Goal: Information Seeking & Learning: Learn about a topic

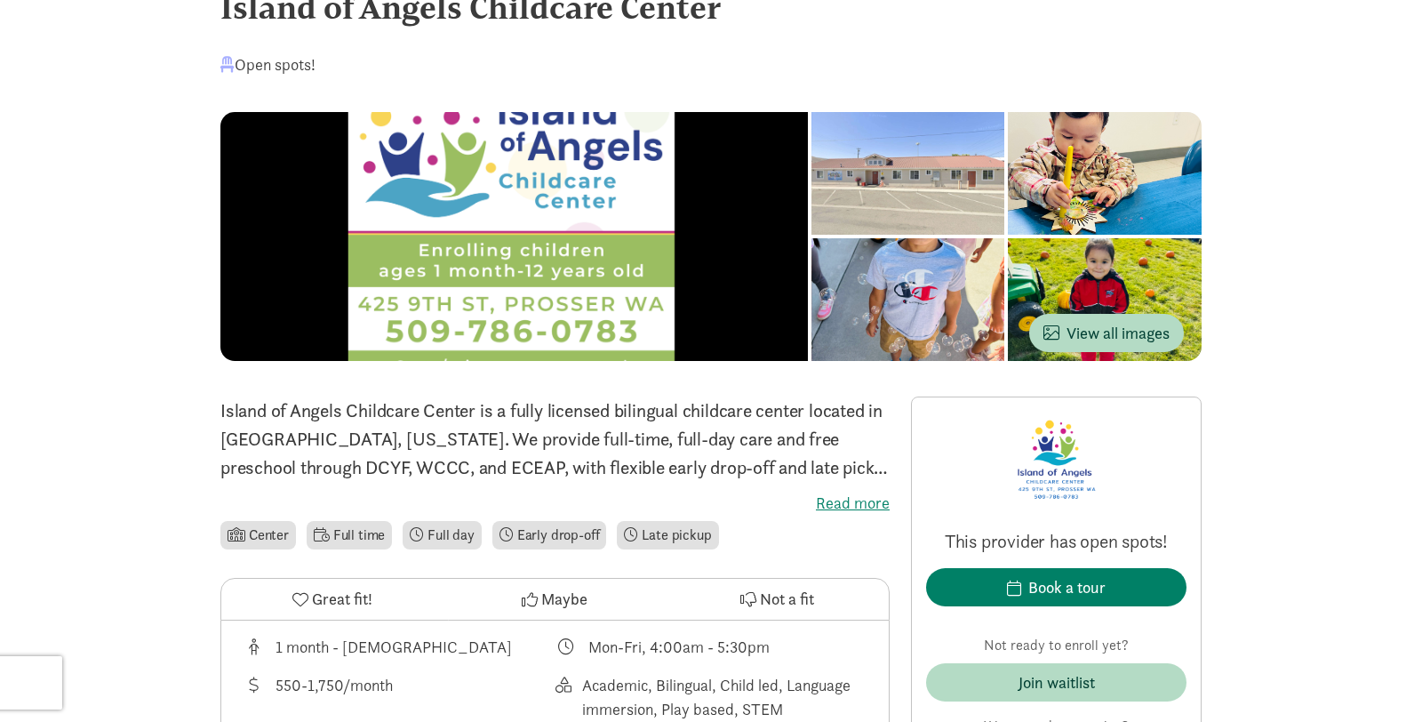
scroll to position [63, 0]
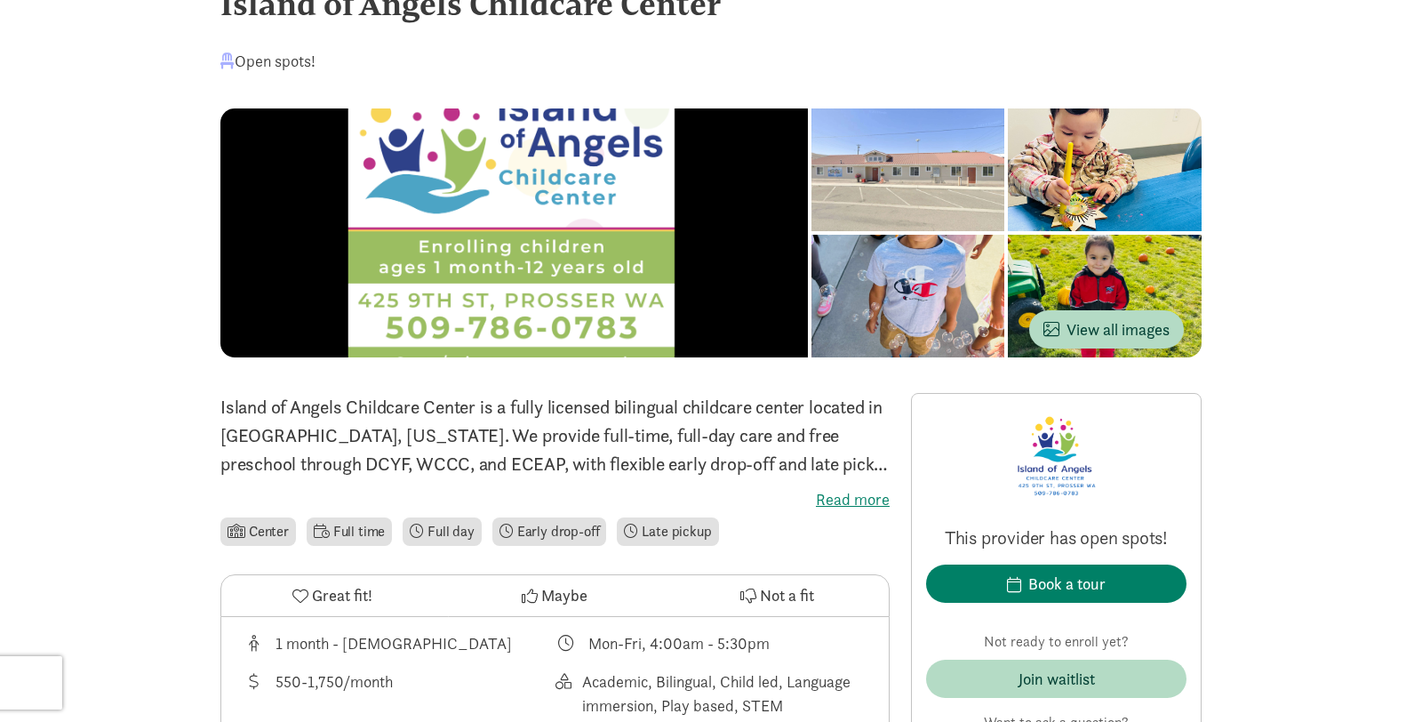
click at [812, 191] on div at bounding box center [909, 169] width 194 height 123
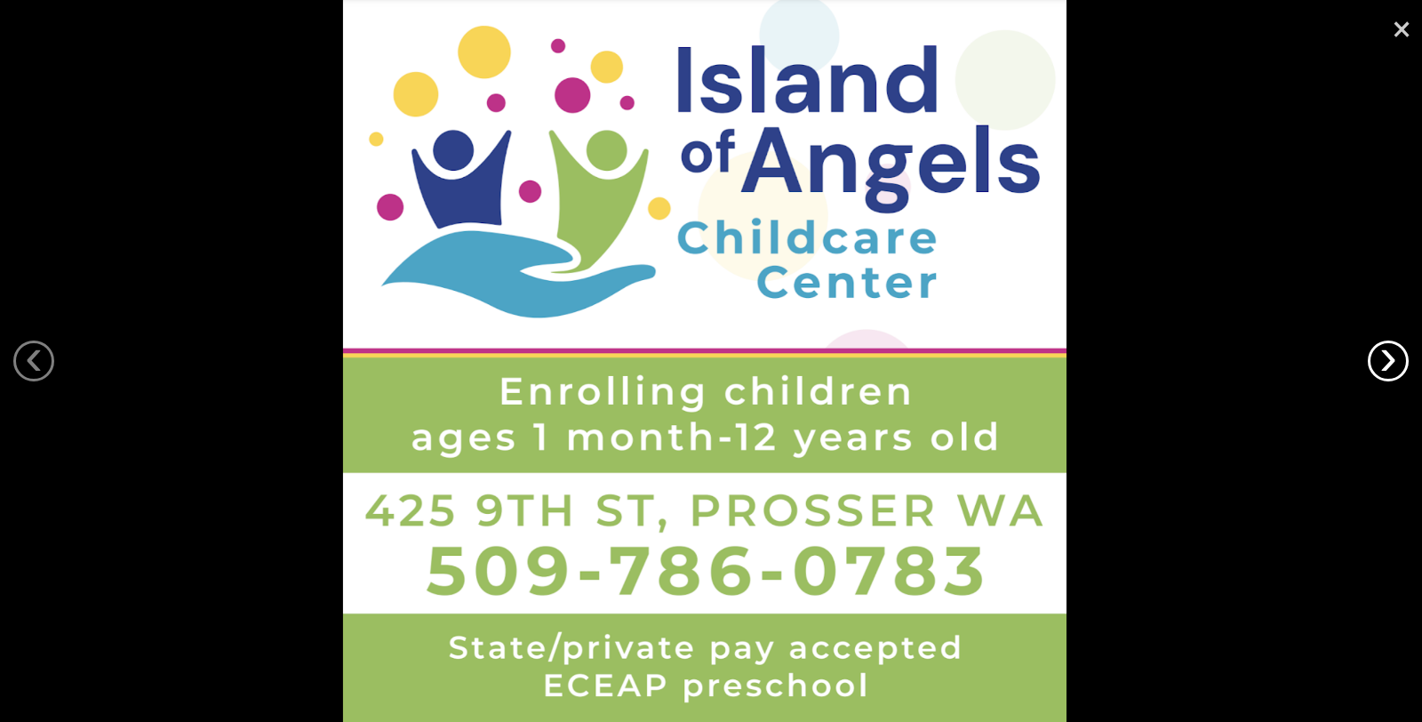
click at [1378, 357] on link "›" at bounding box center [1388, 361] width 41 height 41
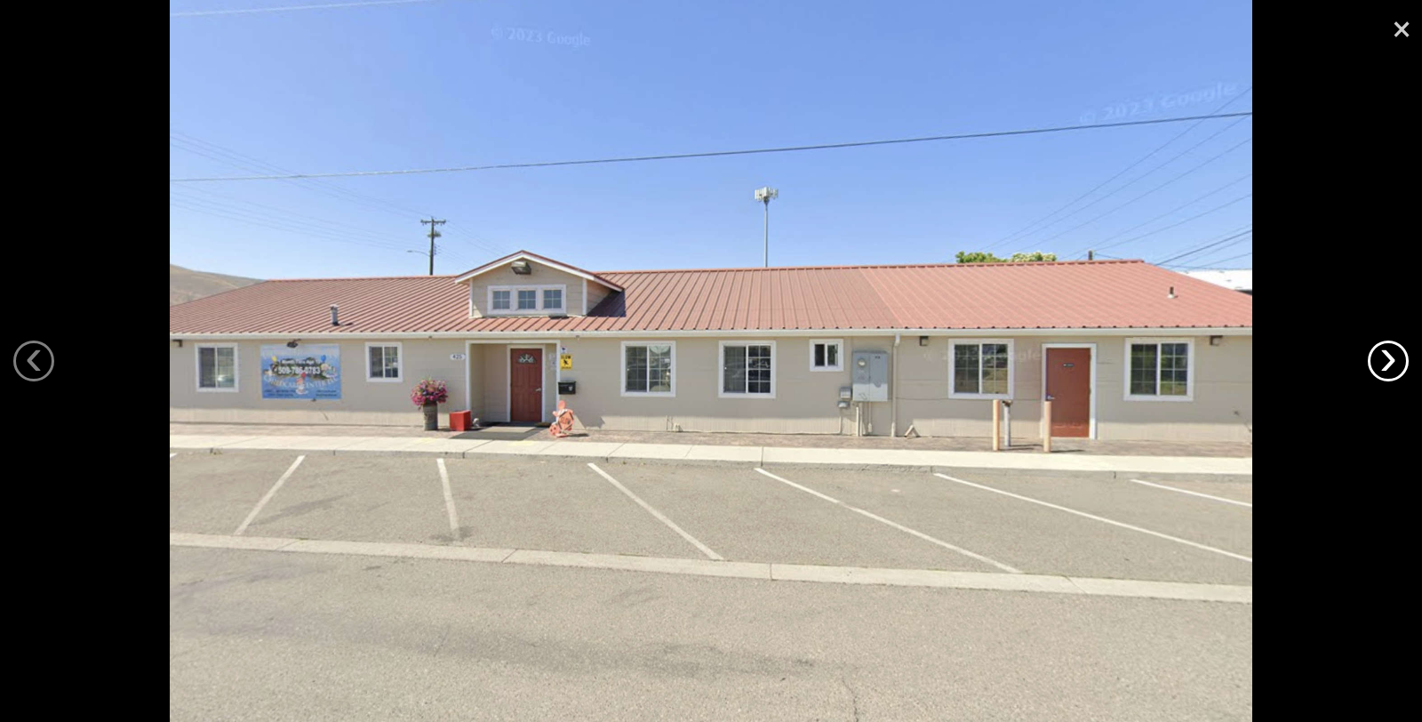
click at [1378, 357] on link "›" at bounding box center [1388, 361] width 41 height 41
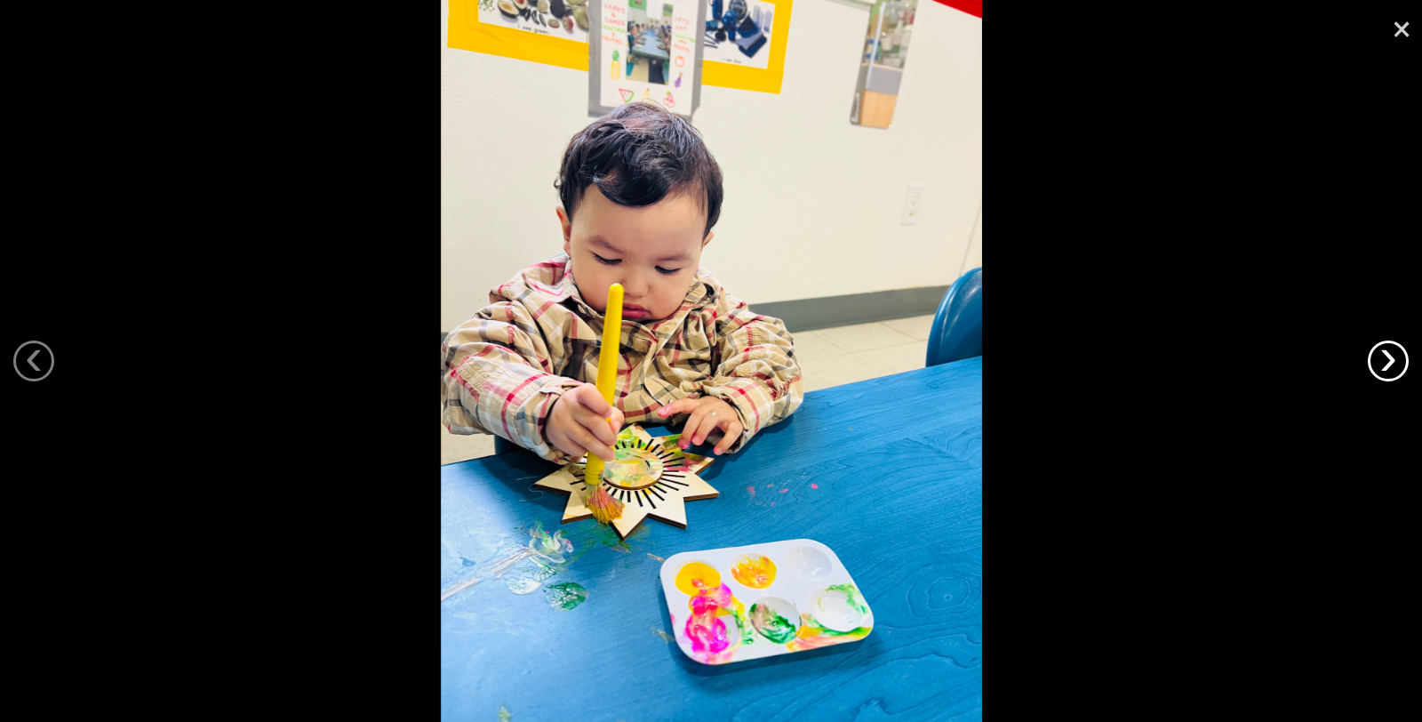
click at [1378, 357] on link "›" at bounding box center [1388, 361] width 41 height 41
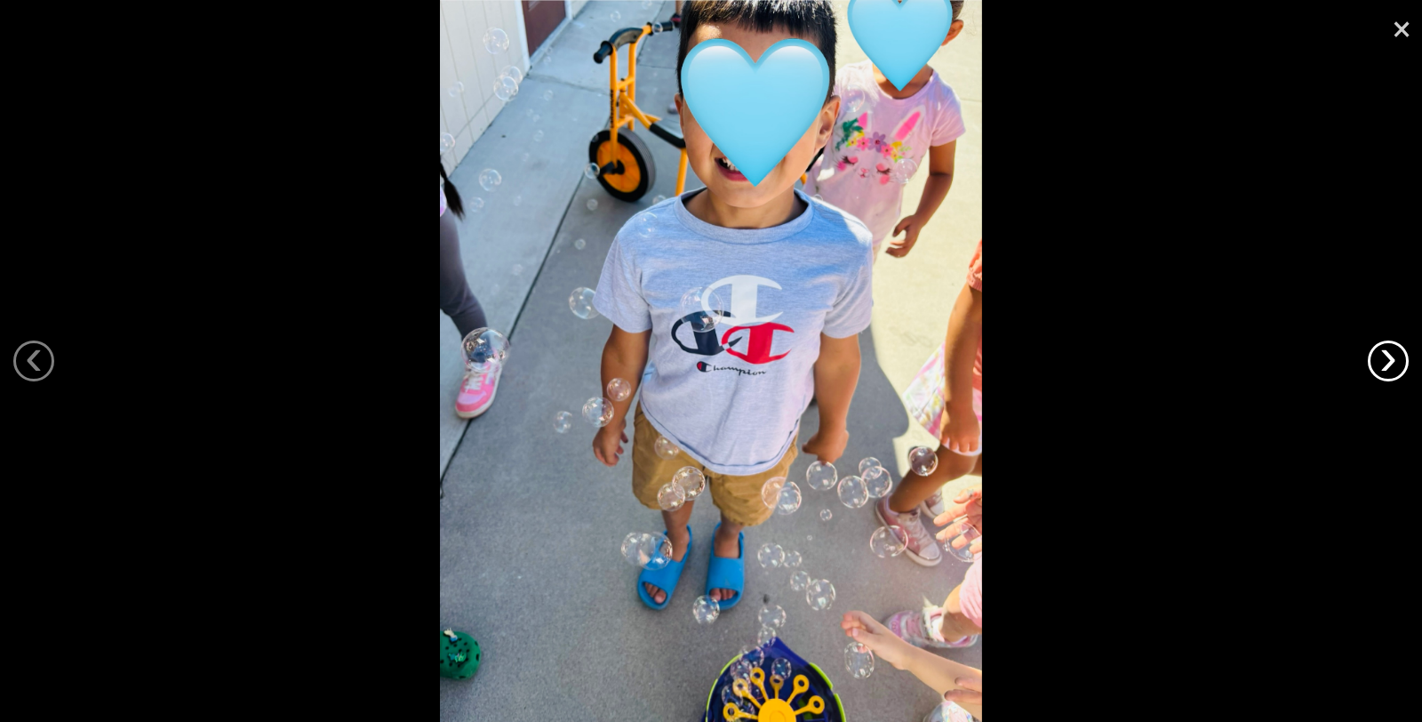
click at [1378, 357] on link "›" at bounding box center [1388, 361] width 41 height 41
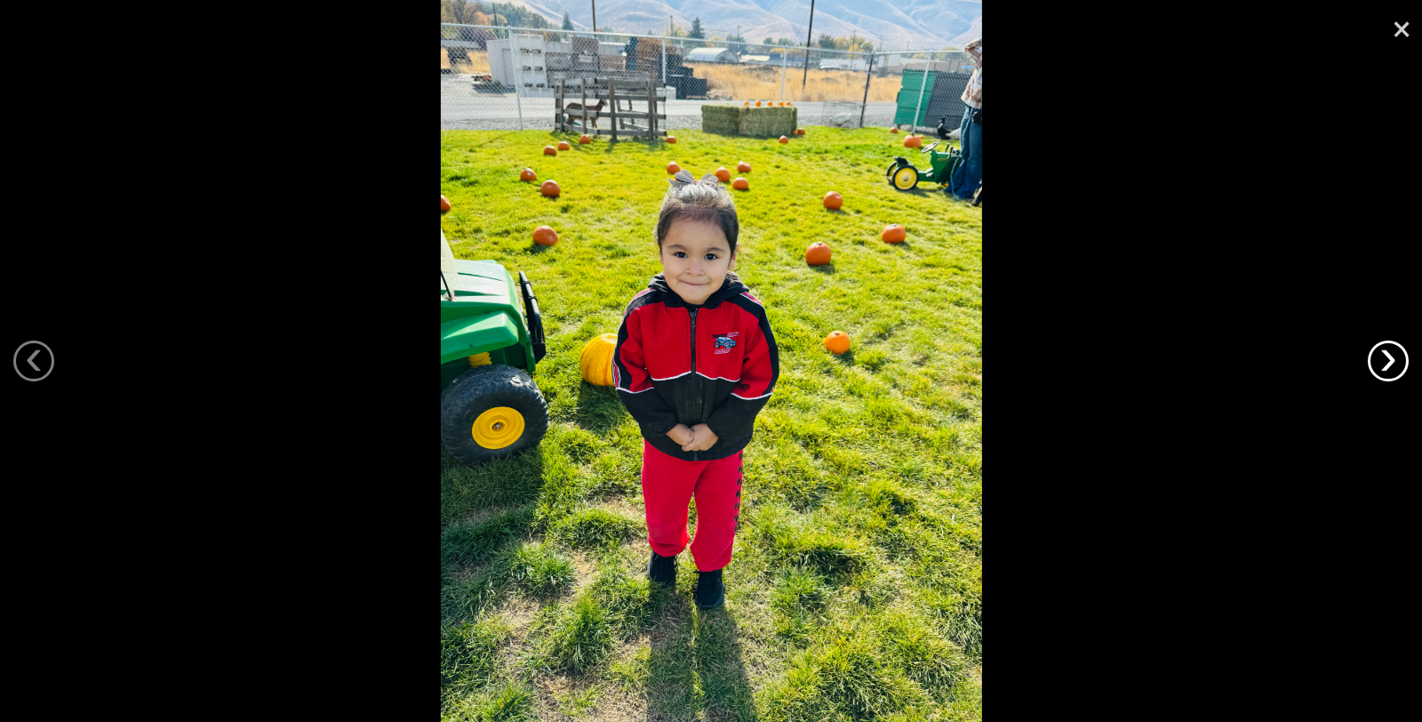
click at [1378, 357] on link "›" at bounding box center [1388, 361] width 41 height 41
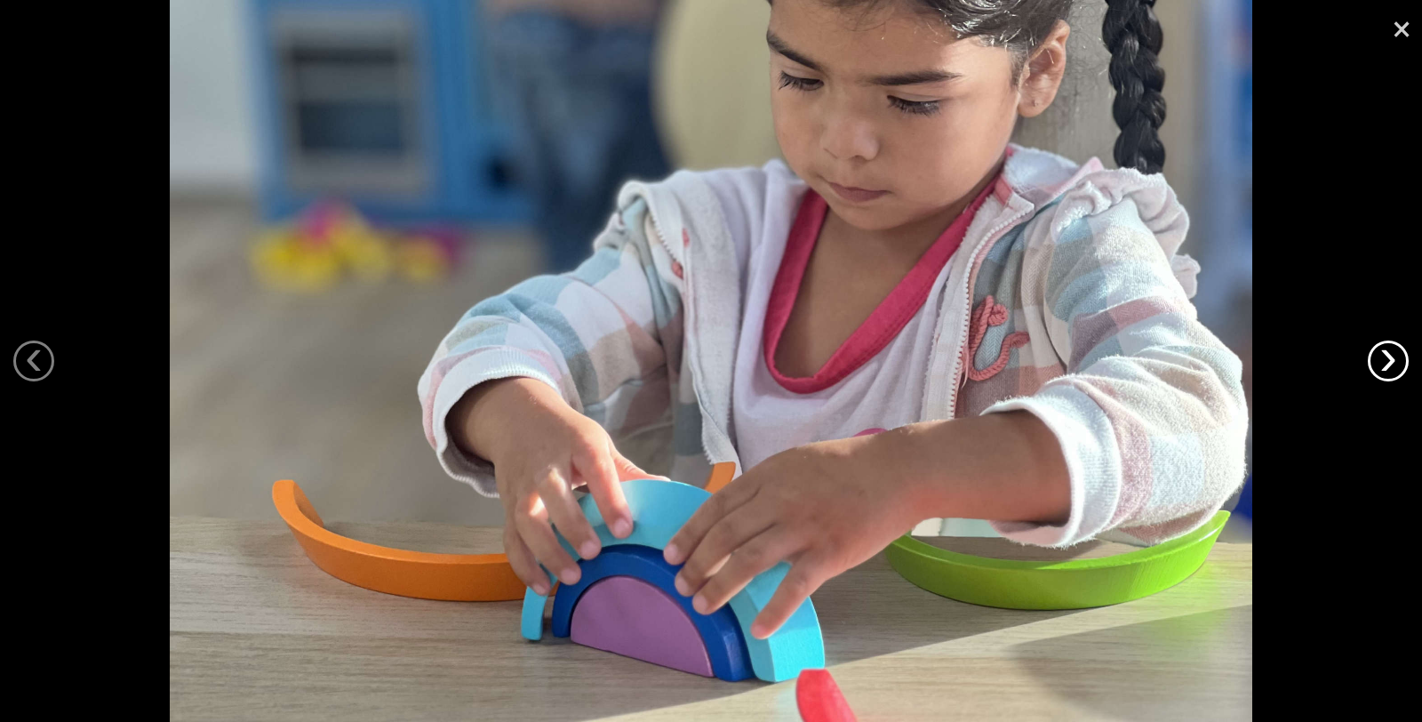
click at [1378, 357] on link "›" at bounding box center [1388, 361] width 41 height 41
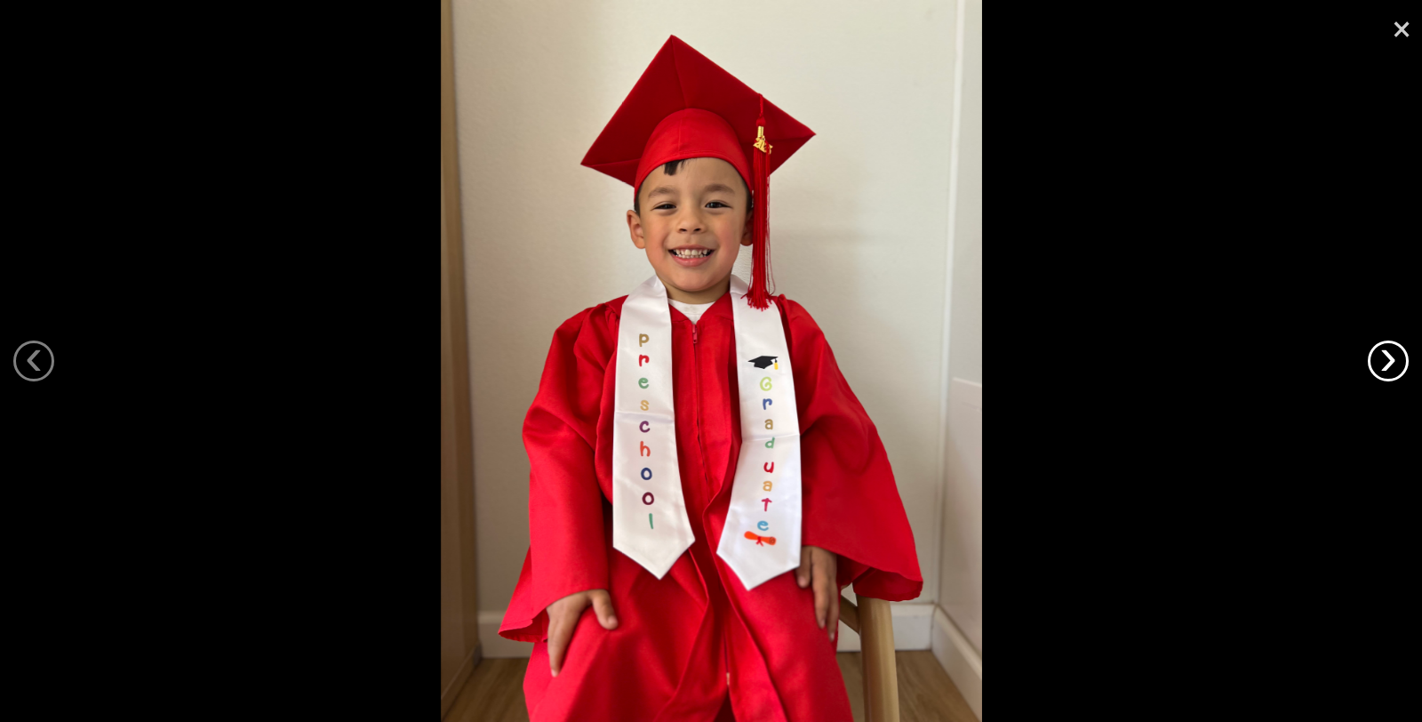
click at [1378, 357] on link "›" at bounding box center [1388, 361] width 41 height 41
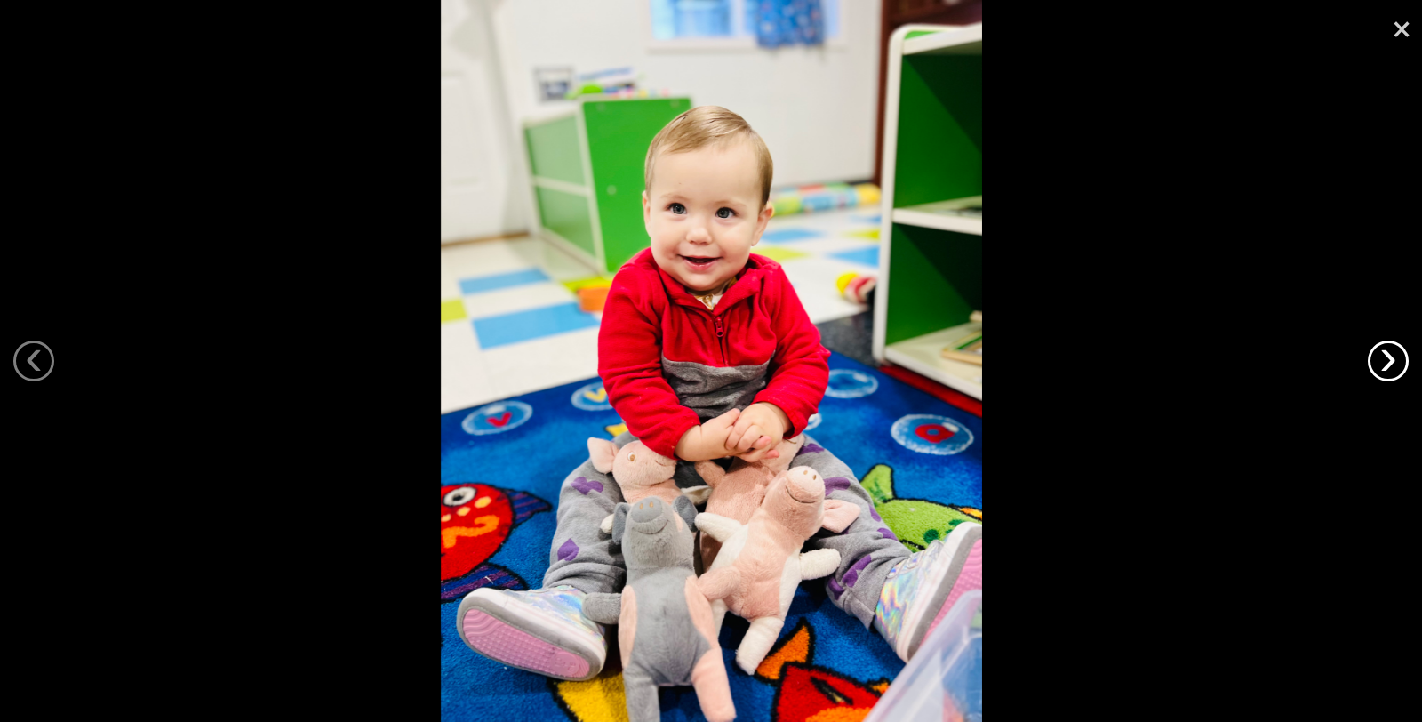
click at [1378, 357] on link "›" at bounding box center [1388, 361] width 41 height 41
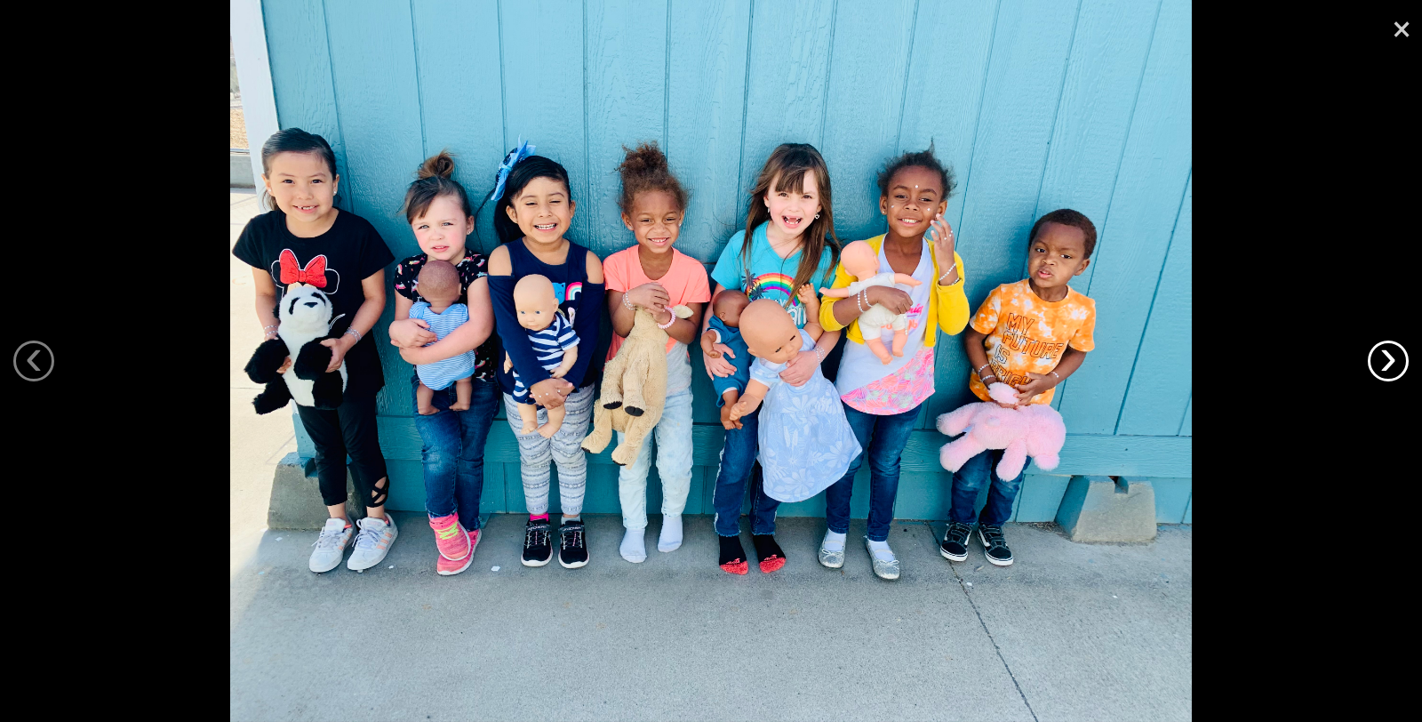
click at [1378, 357] on link "›" at bounding box center [1388, 361] width 41 height 41
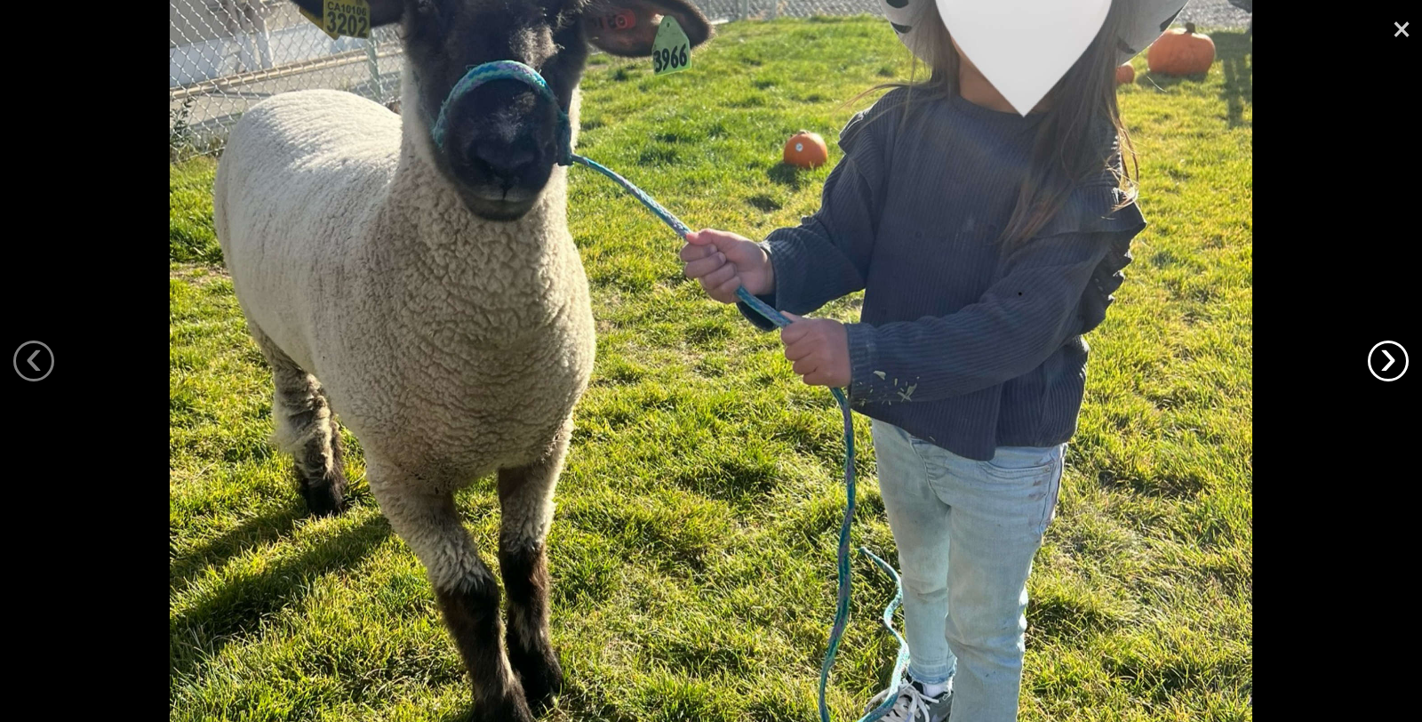
click at [1378, 357] on link "›" at bounding box center [1388, 361] width 41 height 41
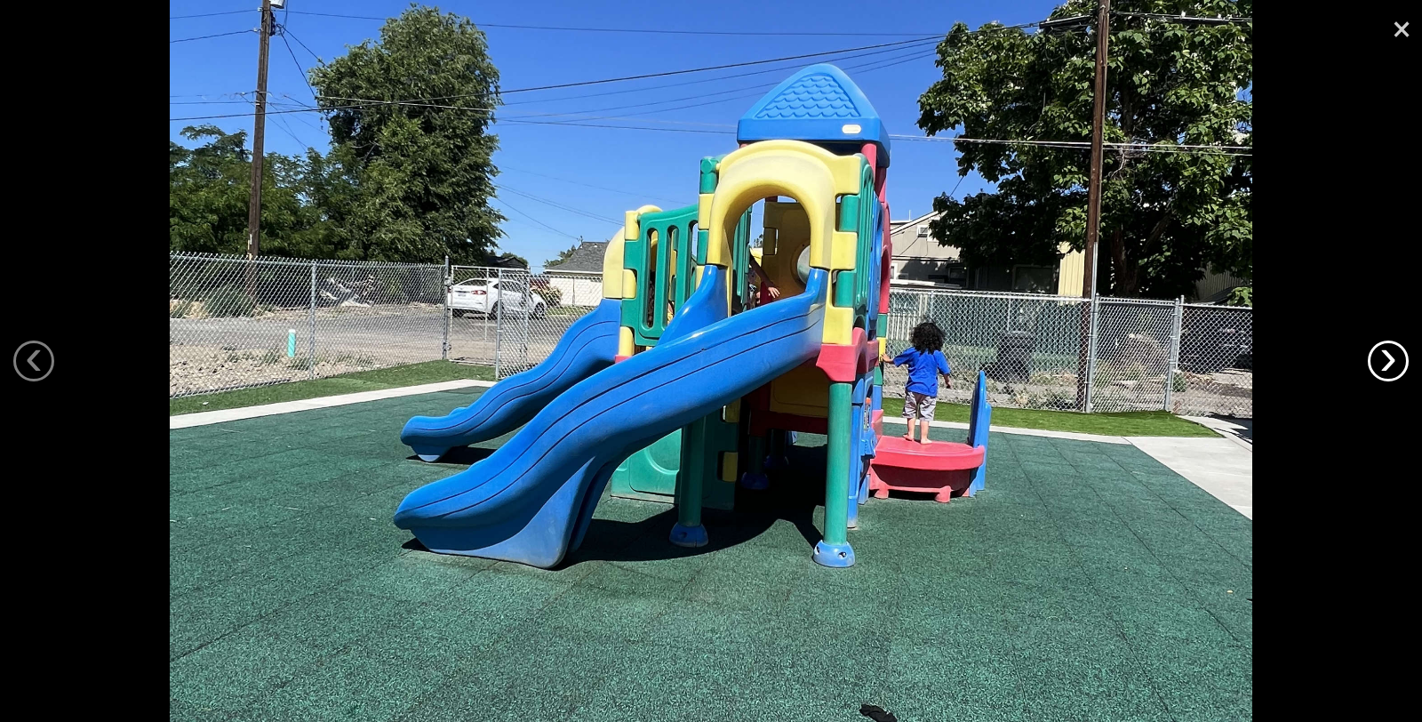
click at [1378, 357] on link "›" at bounding box center [1388, 361] width 41 height 41
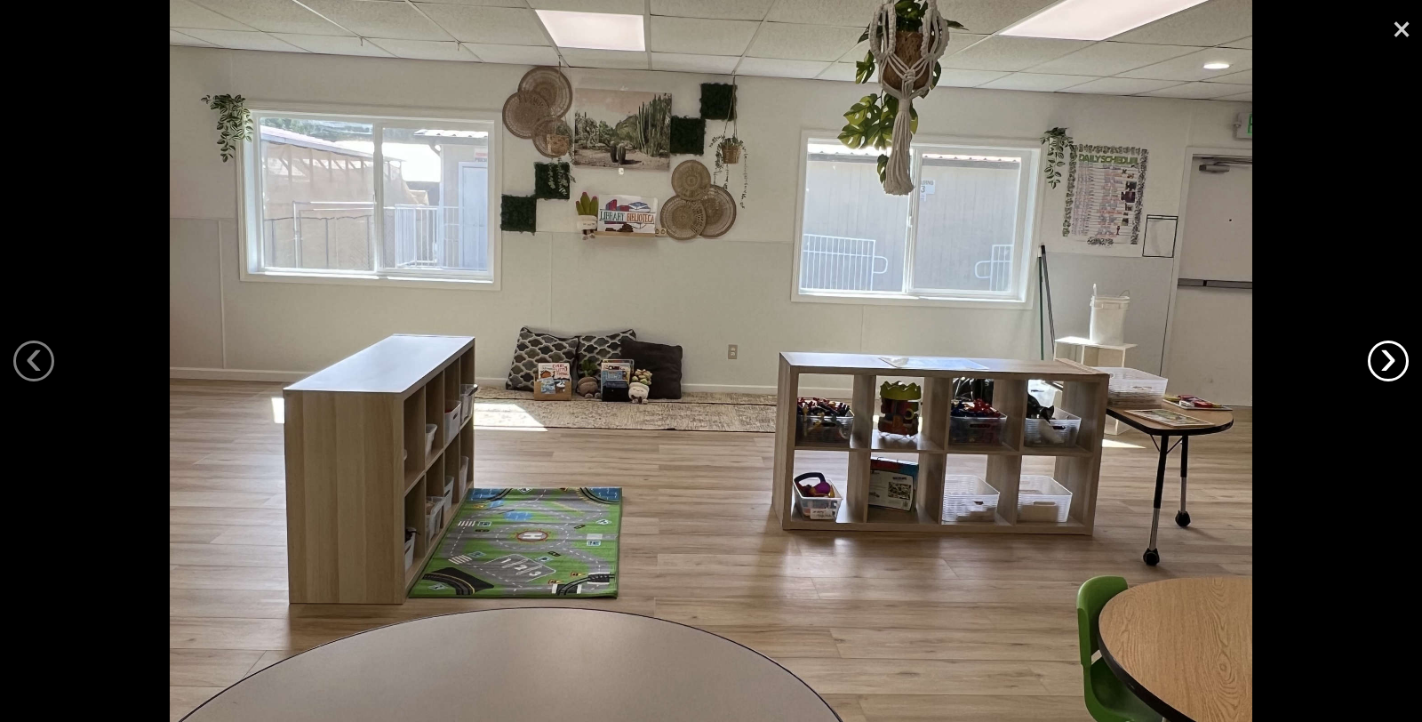
click at [1378, 357] on link "›" at bounding box center [1388, 361] width 41 height 41
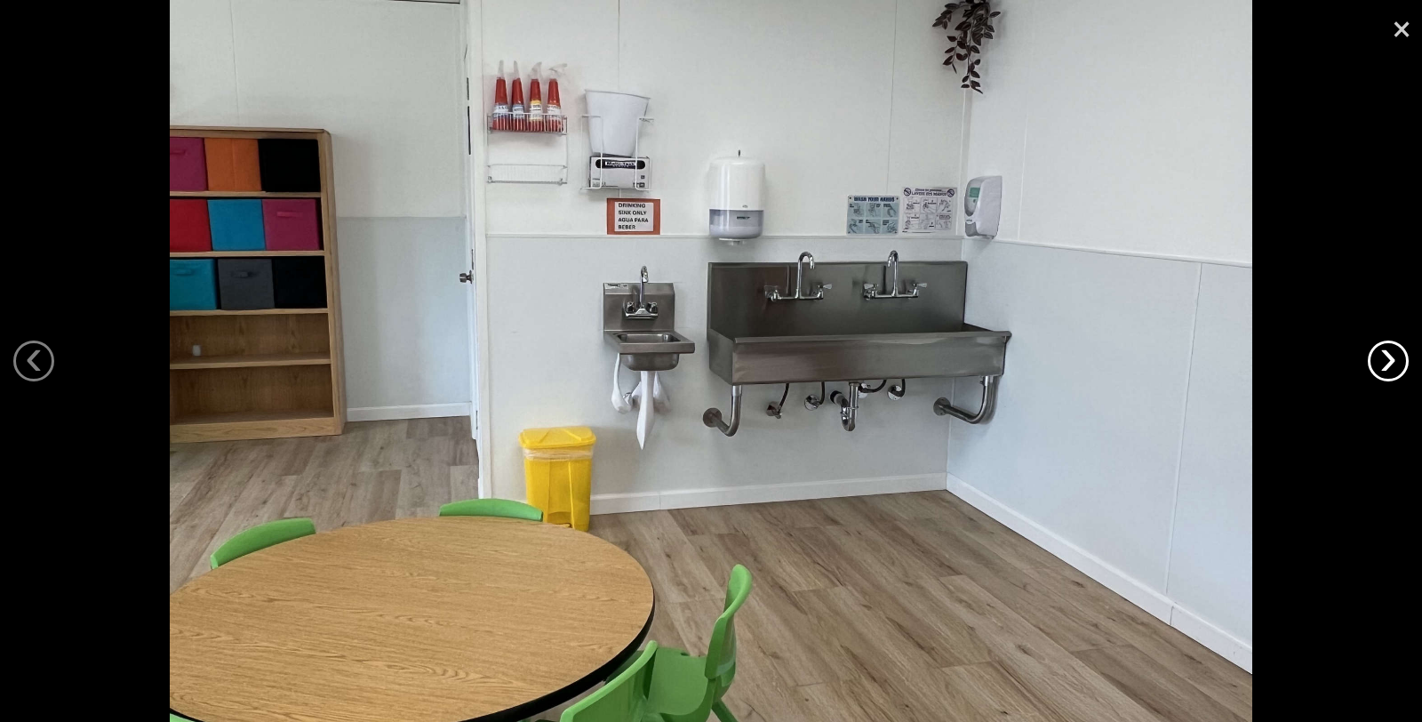
click at [1378, 357] on link "›" at bounding box center [1388, 361] width 41 height 41
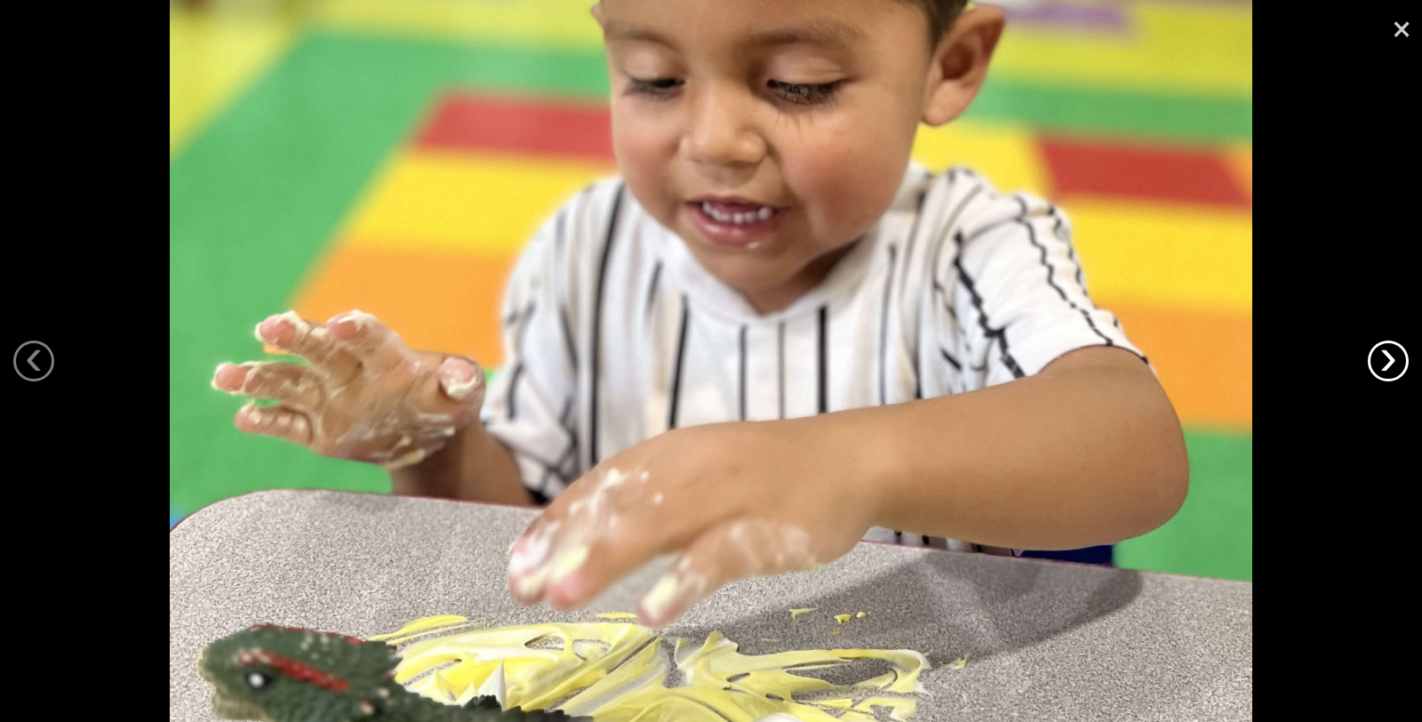
click at [1378, 357] on link "›" at bounding box center [1388, 361] width 41 height 41
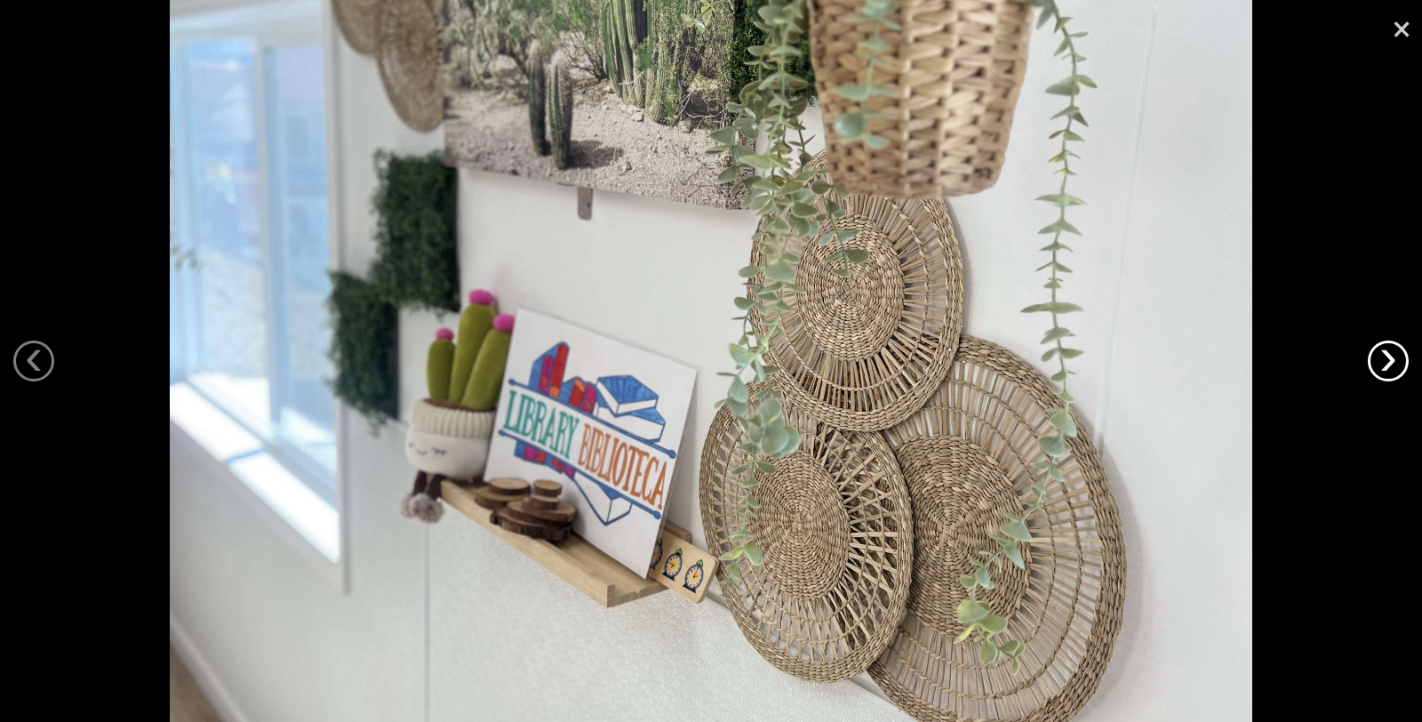
click at [1378, 357] on link "›" at bounding box center [1388, 361] width 41 height 41
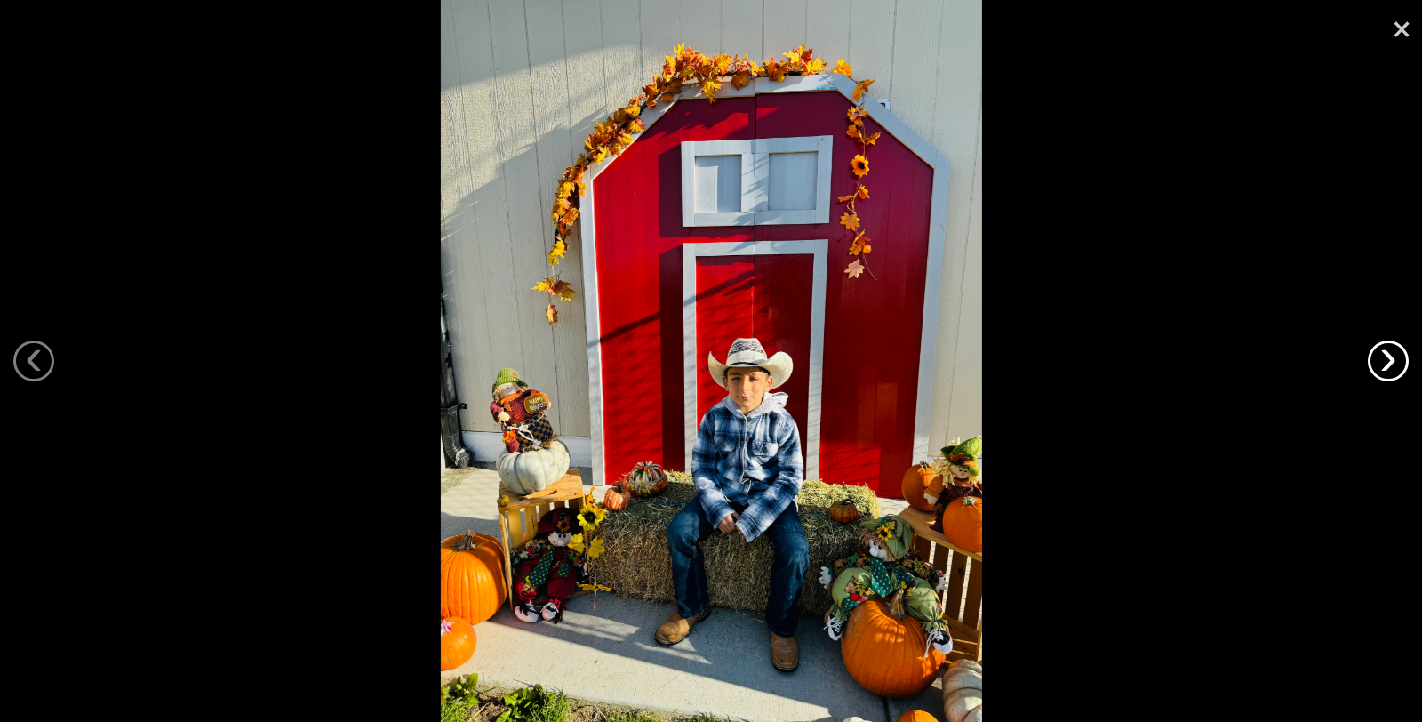
click at [1378, 357] on link "›" at bounding box center [1388, 361] width 41 height 41
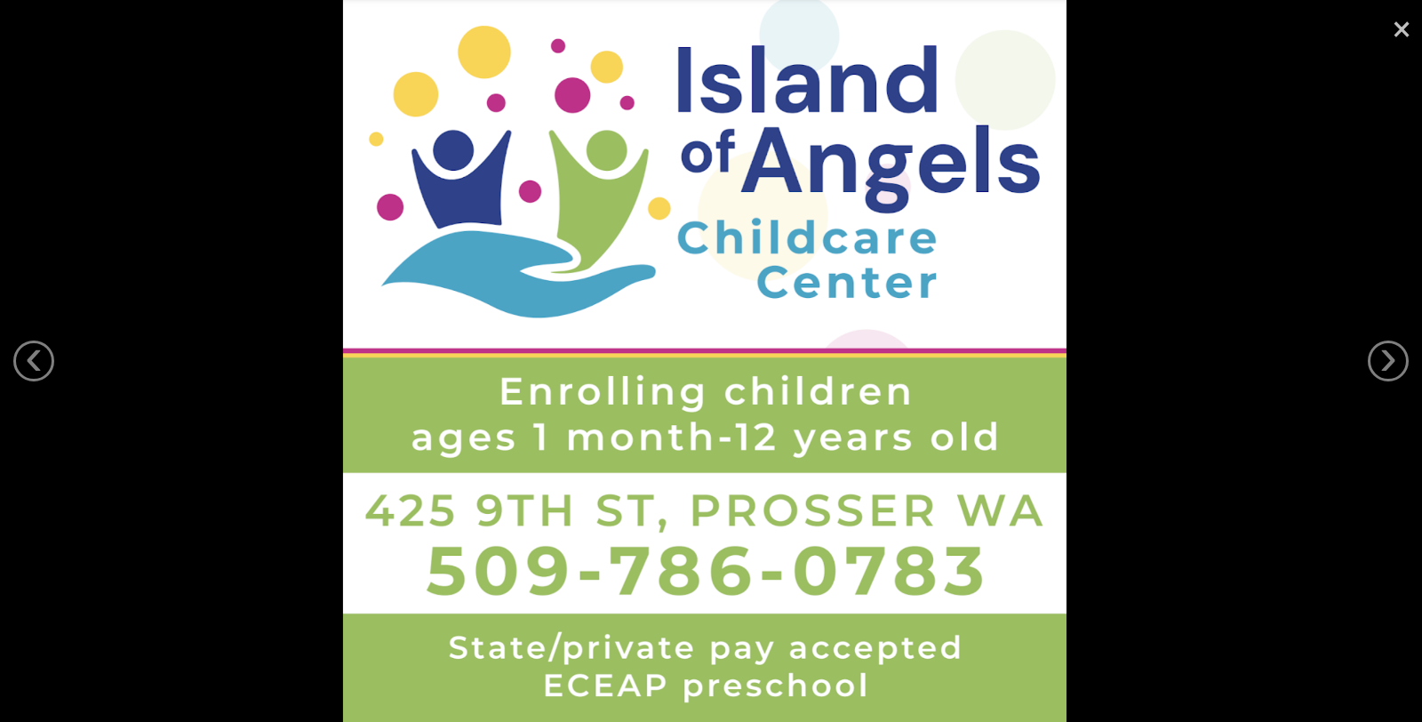
click at [1406, 32] on link "×" at bounding box center [1402, 26] width 41 height 53
